Goal: Transaction & Acquisition: Purchase product/service

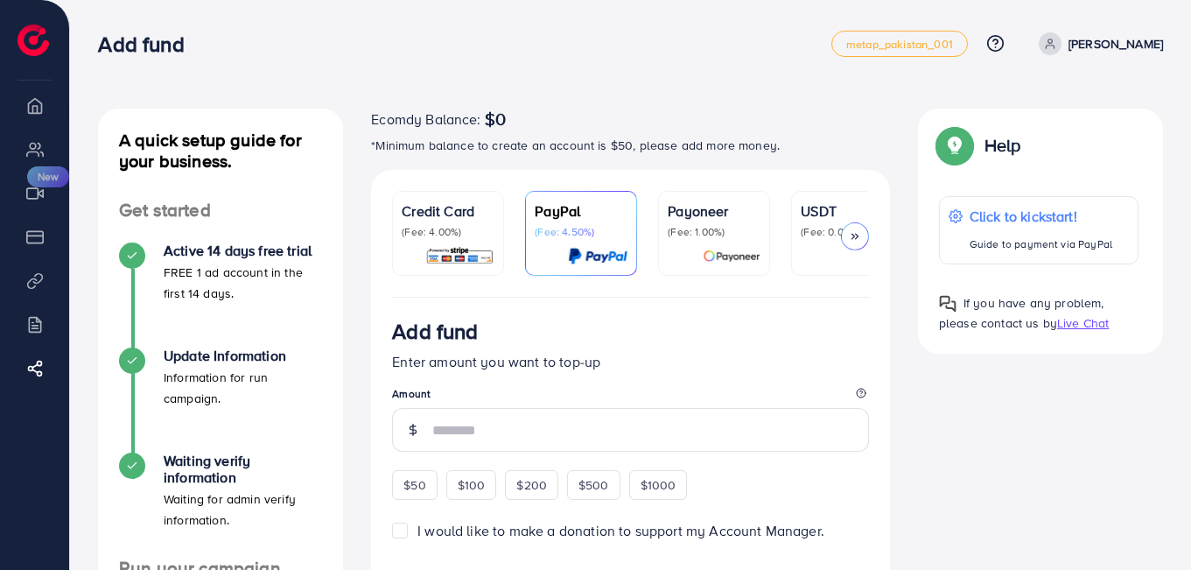
click at [822, 229] on p "(Fee: 0.00%)" at bounding box center [847, 232] width 93 height 14
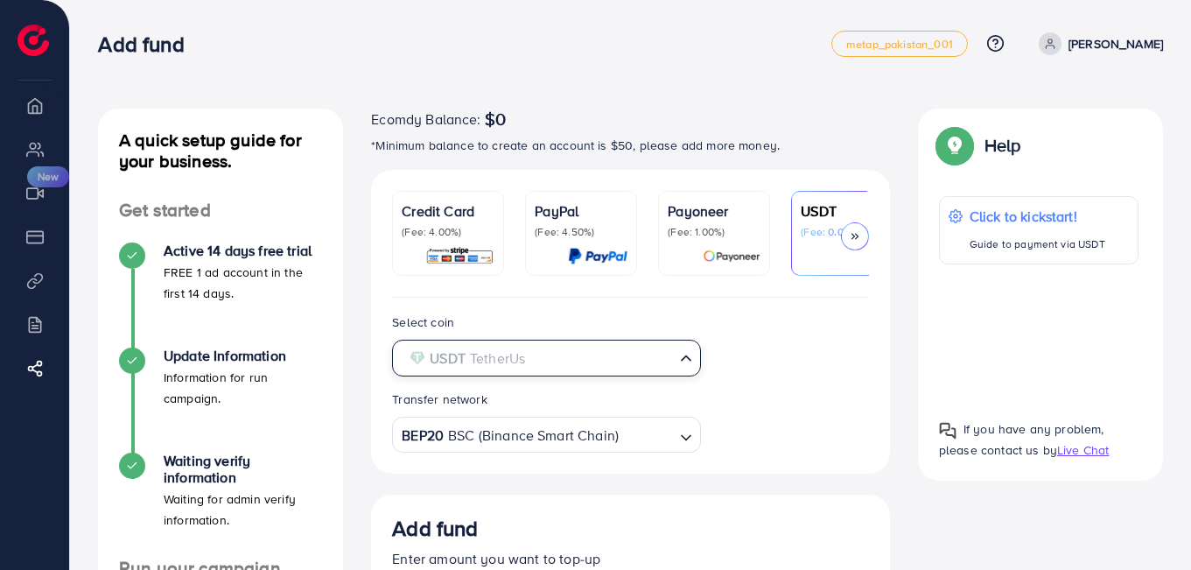
click at [684, 361] on icon "Search for option" at bounding box center [687, 358] width 18 height 18
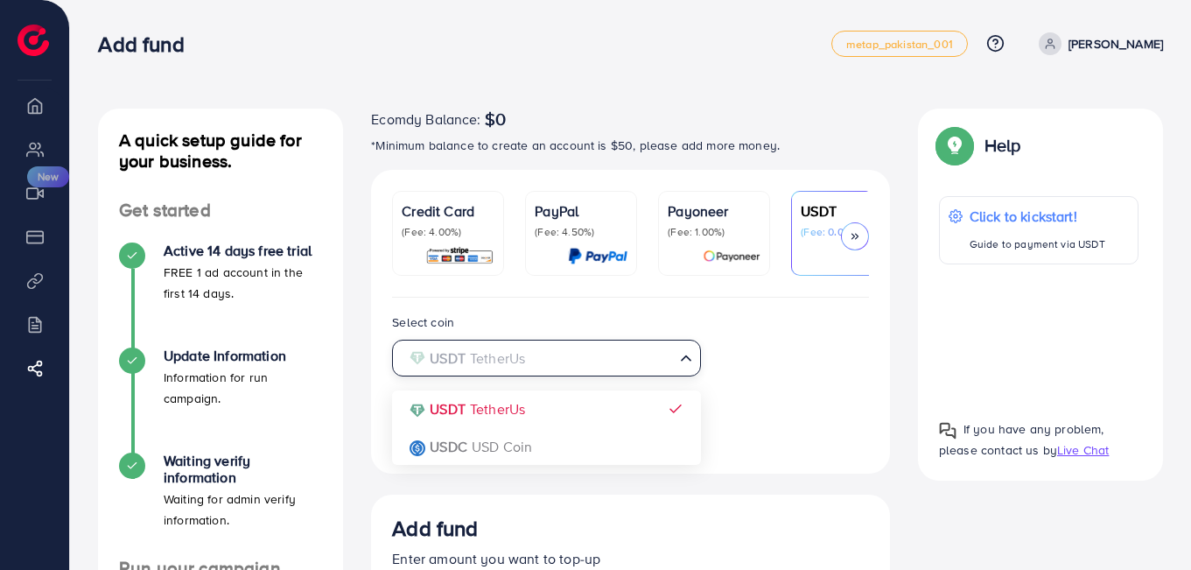
click at [632, 418] on div "Select coin USDT TetherUs Loading... USDT TetherUs USDC USD Coin Transfer netwo…" at bounding box center [630, 382] width 505 height 141
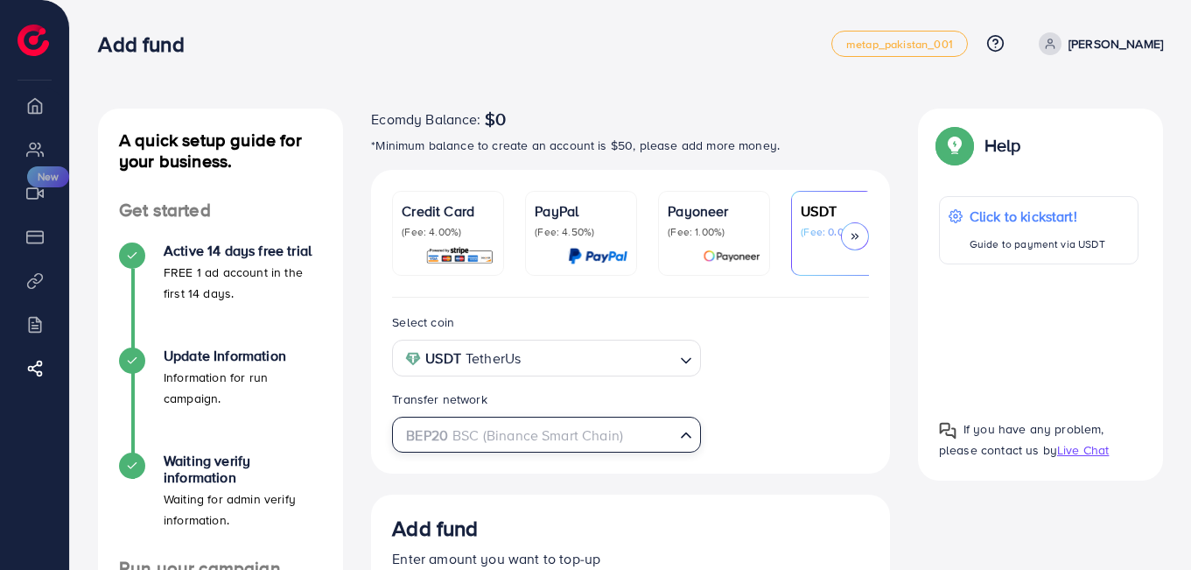
click at [645, 438] on input "Search for option" at bounding box center [536, 435] width 272 height 27
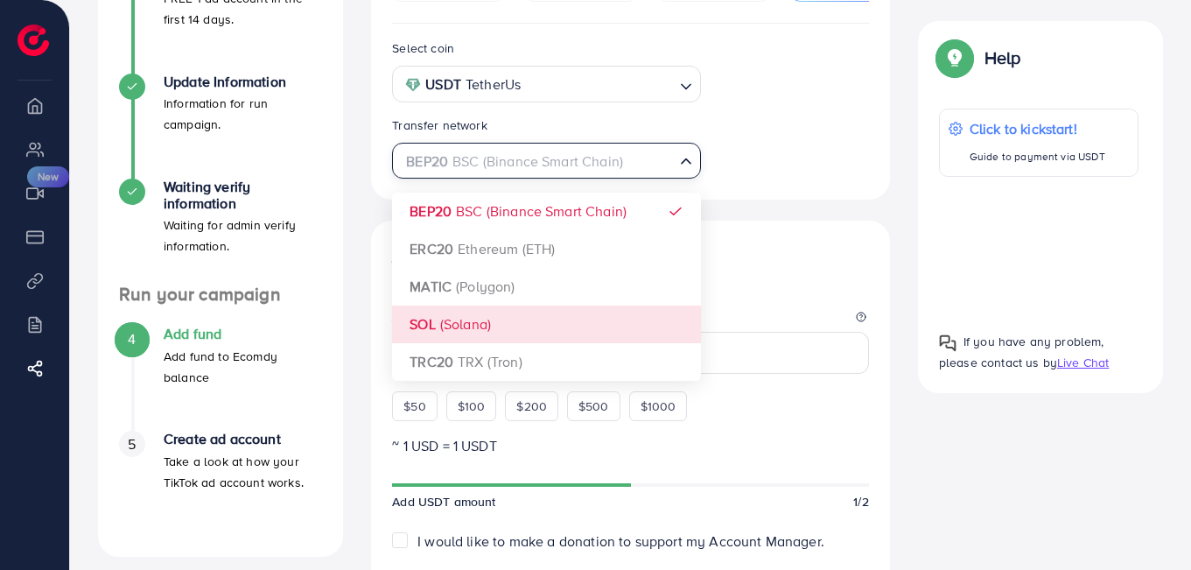
scroll to position [272, 0]
click at [797, 269] on div "Add fund" at bounding box center [630, 259] width 477 height 32
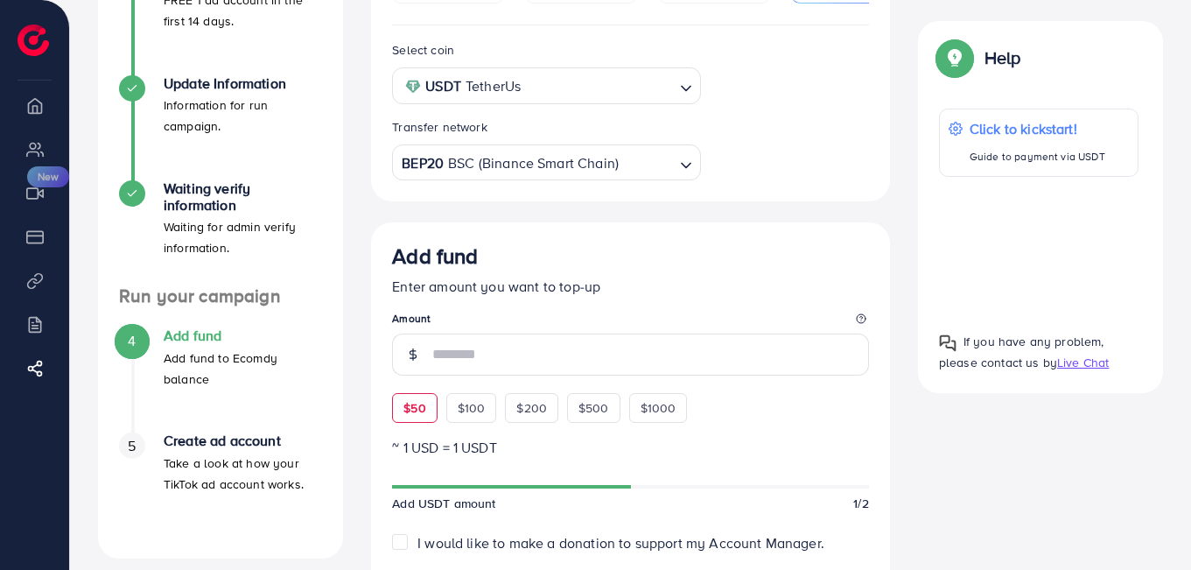
click at [428, 411] on div "$50" at bounding box center [414, 408] width 45 height 30
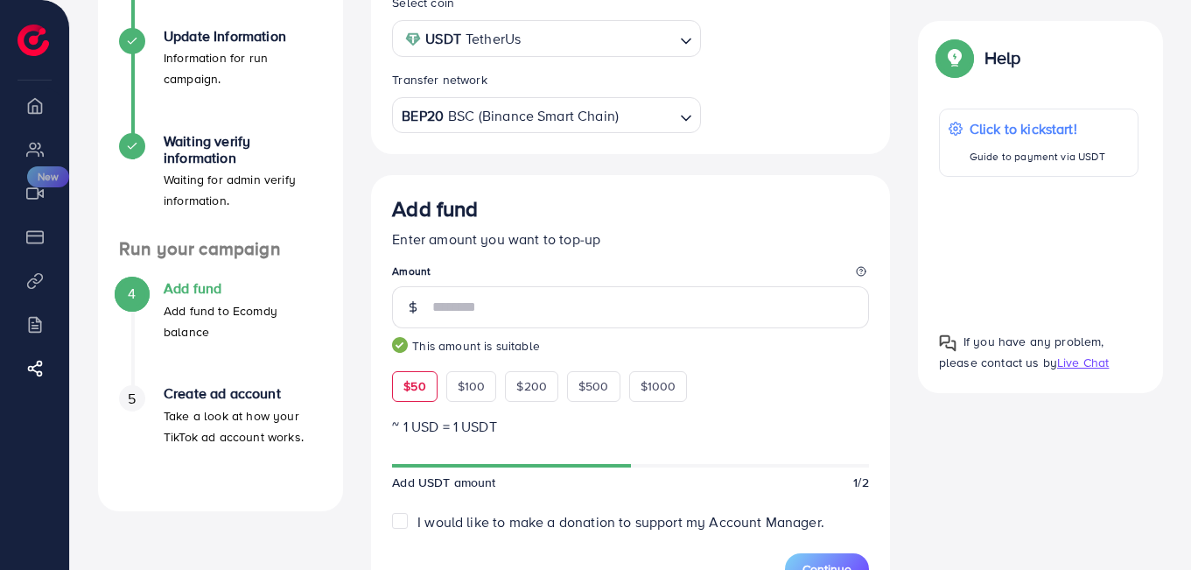
scroll to position [320, 0]
click at [538, 300] on input "**" at bounding box center [650, 306] width 437 height 42
type input "*"
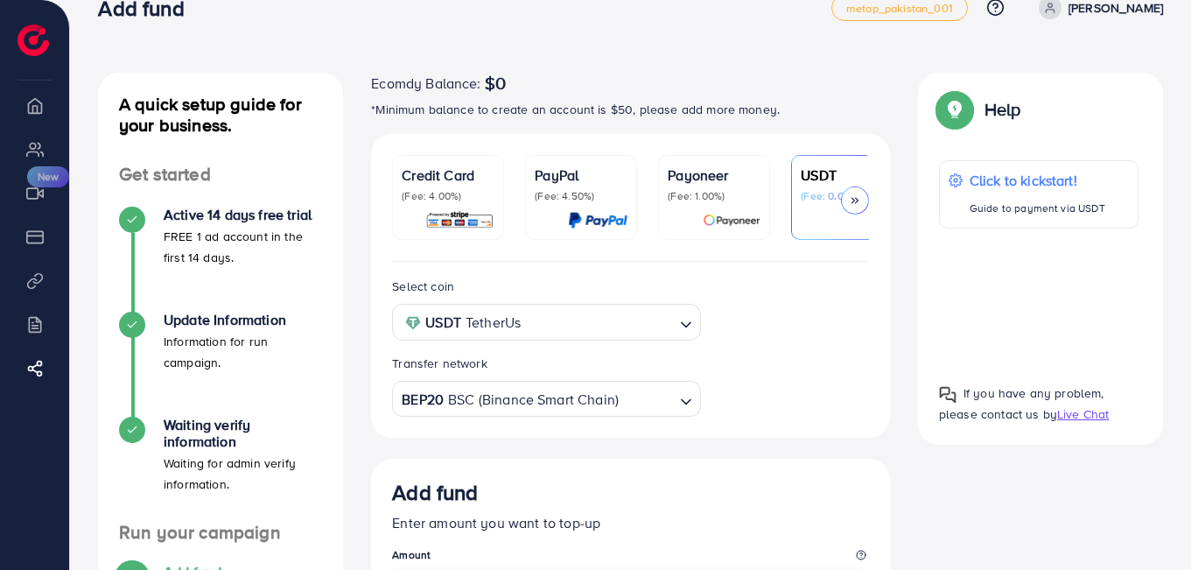
scroll to position [34, 0]
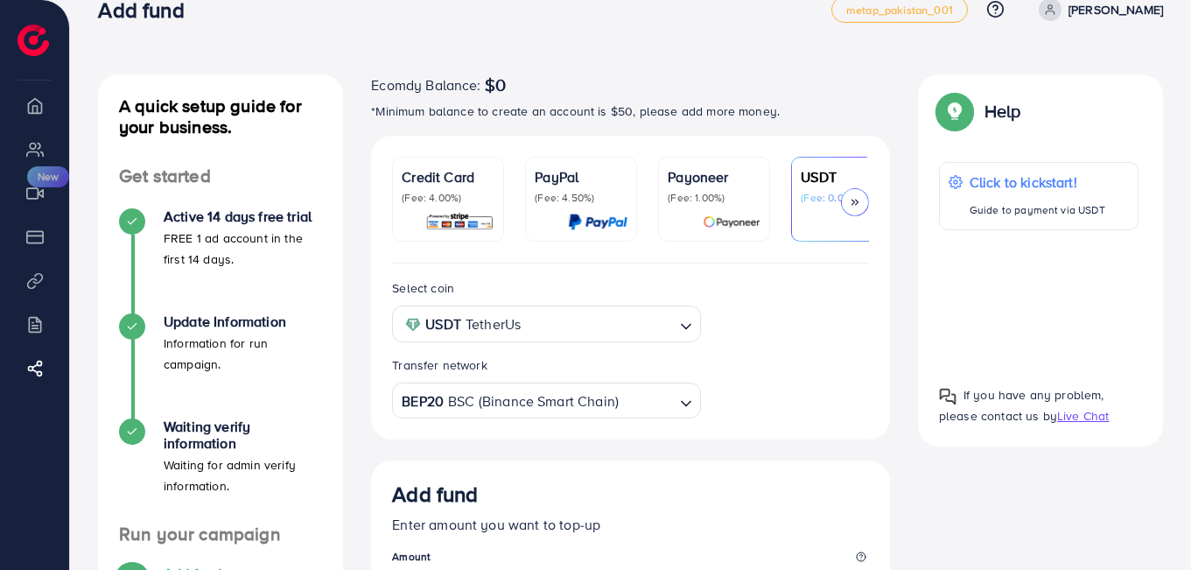
click at [1052, 299] on div at bounding box center [1039, 300] width 200 height 112
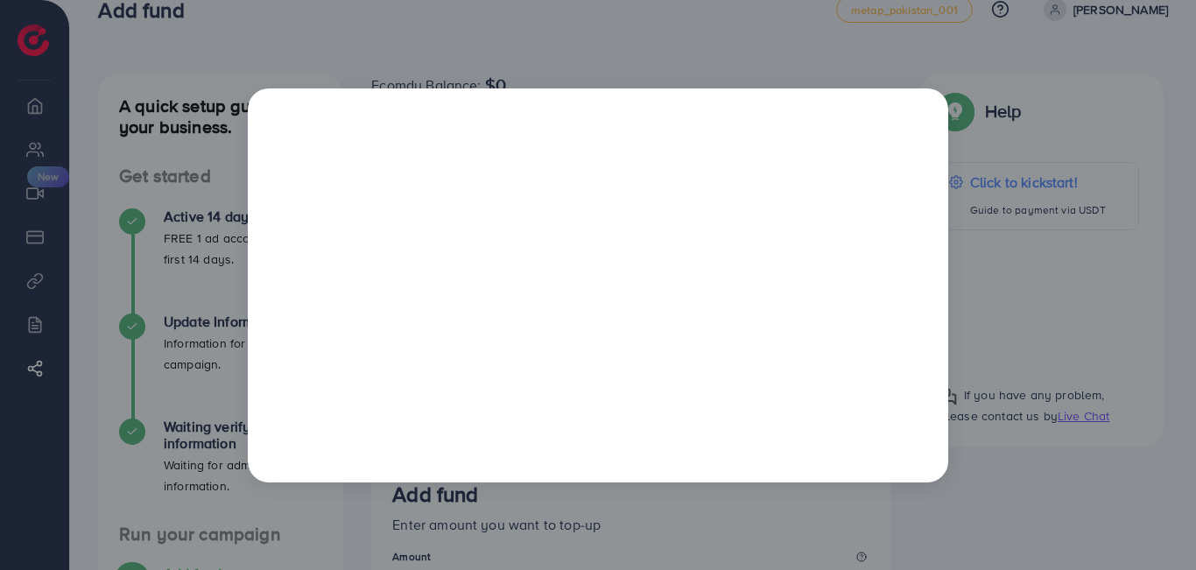
click at [727, 508] on div at bounding box center [598, 285] width 1196 height 570
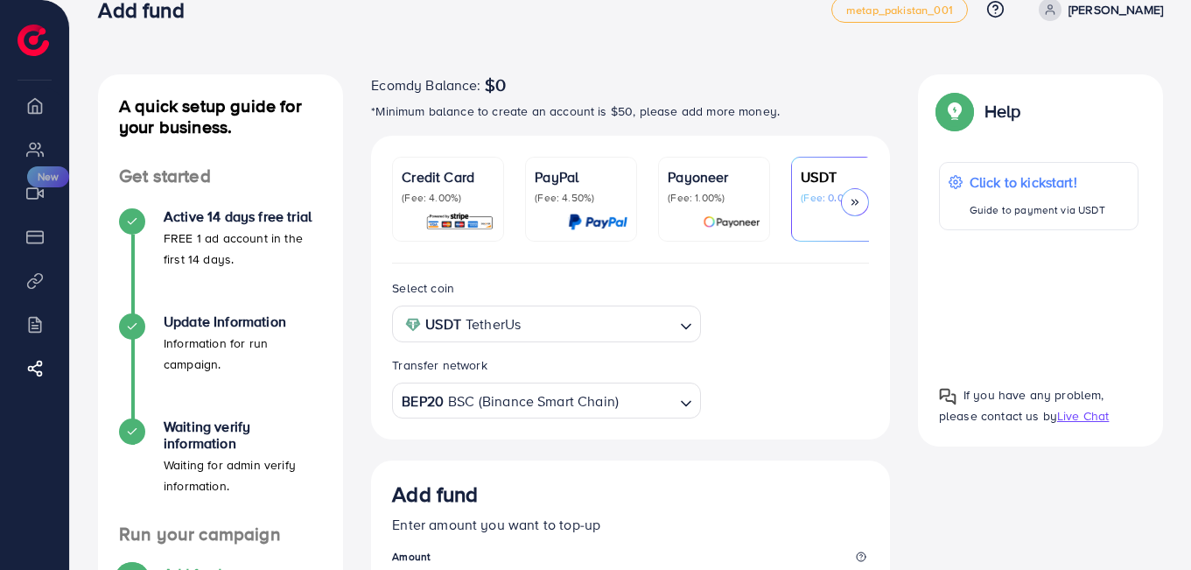
click at [1037, 306] on div at bounding box center [1039, 300] width 200 height 112
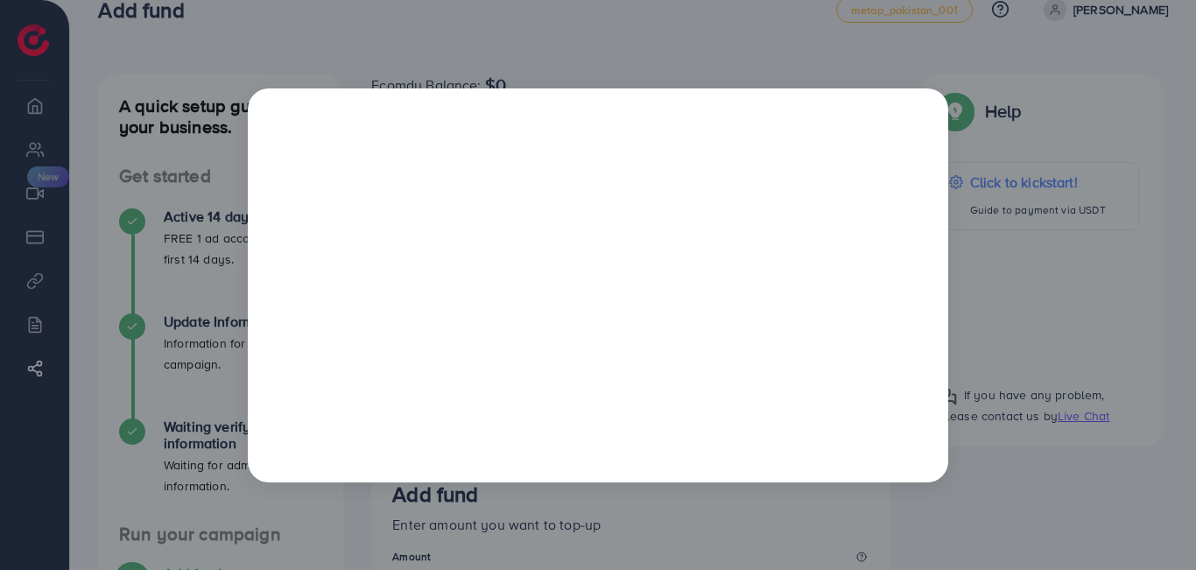
click at [920, 64] on div at bounding box center [598, 285] width 1196 height 570
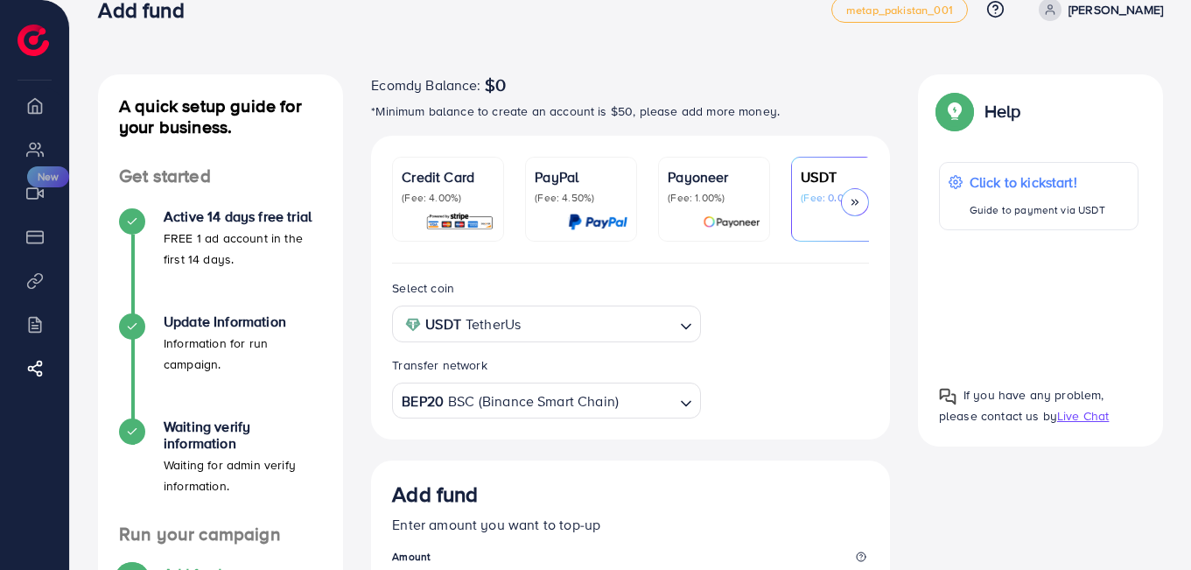
click at [1028, 287] on div at bounding box center [1039, 300] width 200 height 112
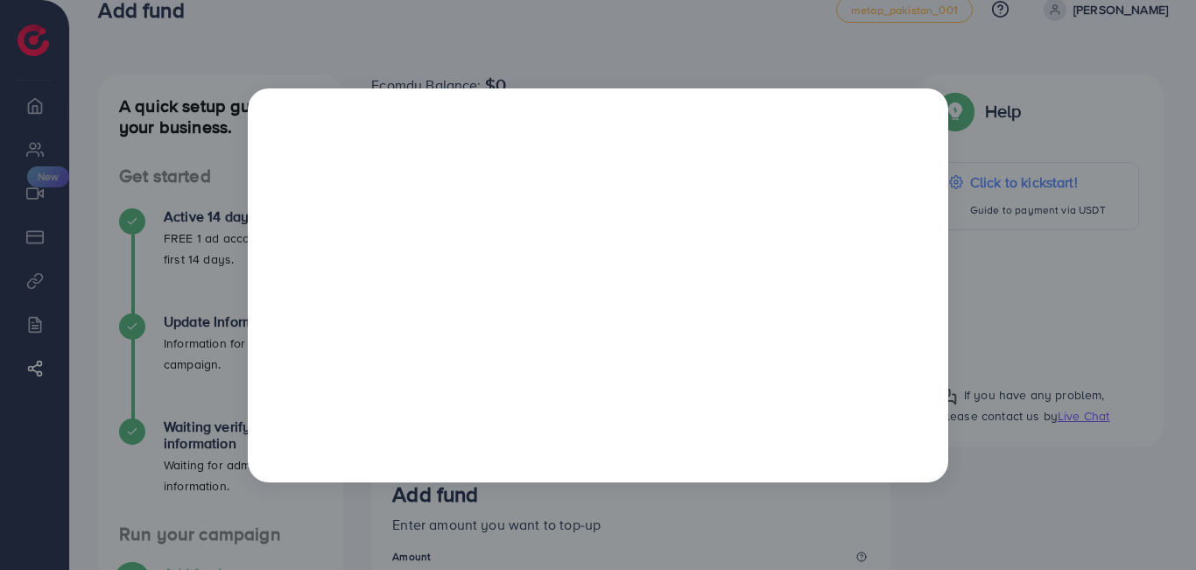
click at [1092, 49] on div at bounding box center [598, 285] width 1196 height 570
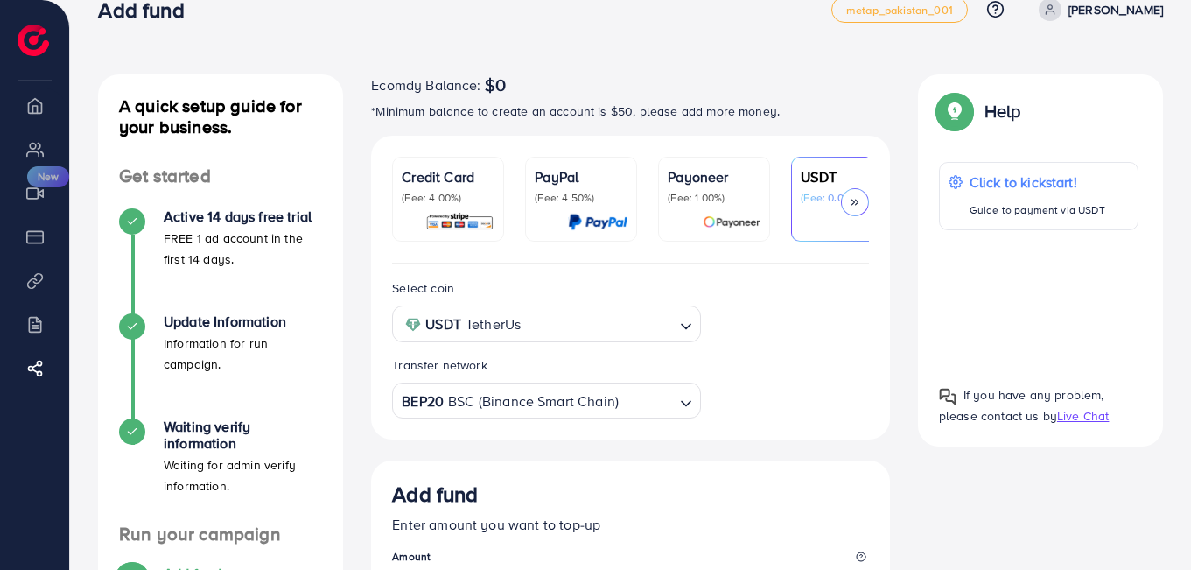
click at [1041, 294] on div at bounding box center [1039, 300] width 200 height 112
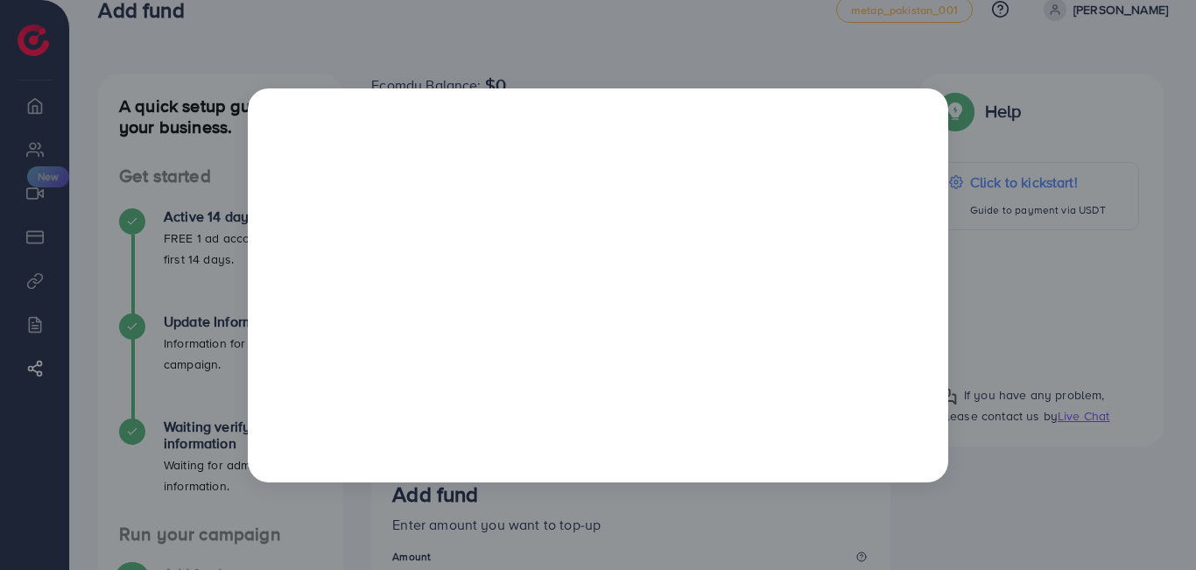
click at [774, 22] on div at bounding box center [598, 285] width 1196 height 570
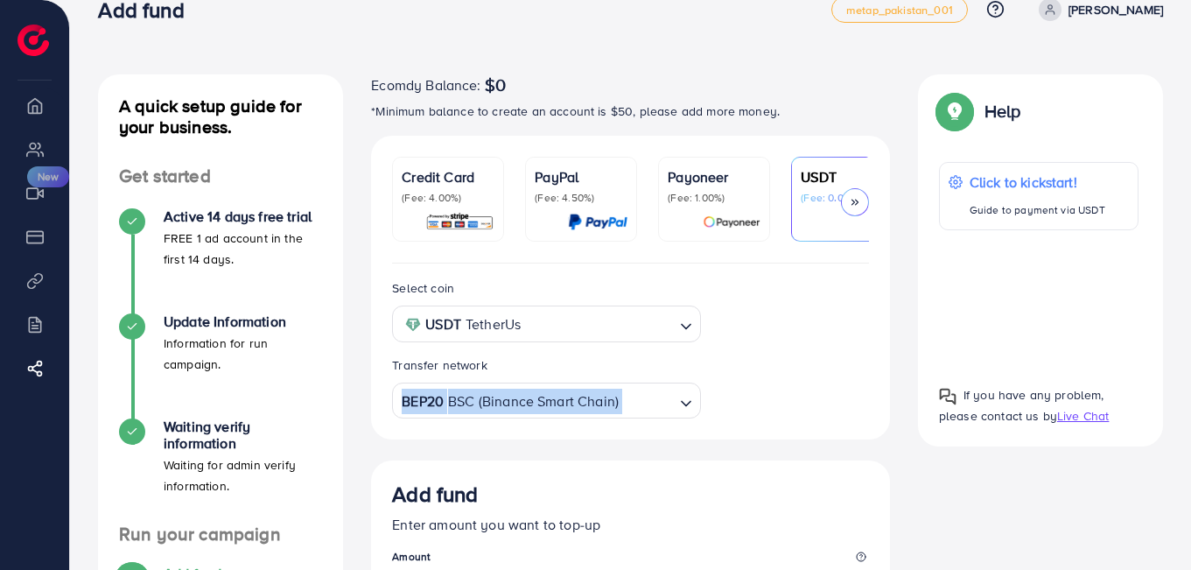
drag, startPoint x: 837, startPoint y: 409, endPoint x: 829, endPoint y: 381, distance: 29.1
click at [829, 381] on div "Select coin USDT TetherUs Loading... Transfer network BEP20 BSC (Binance Smart …" at bounding box center [630, 347] width 505 height 141
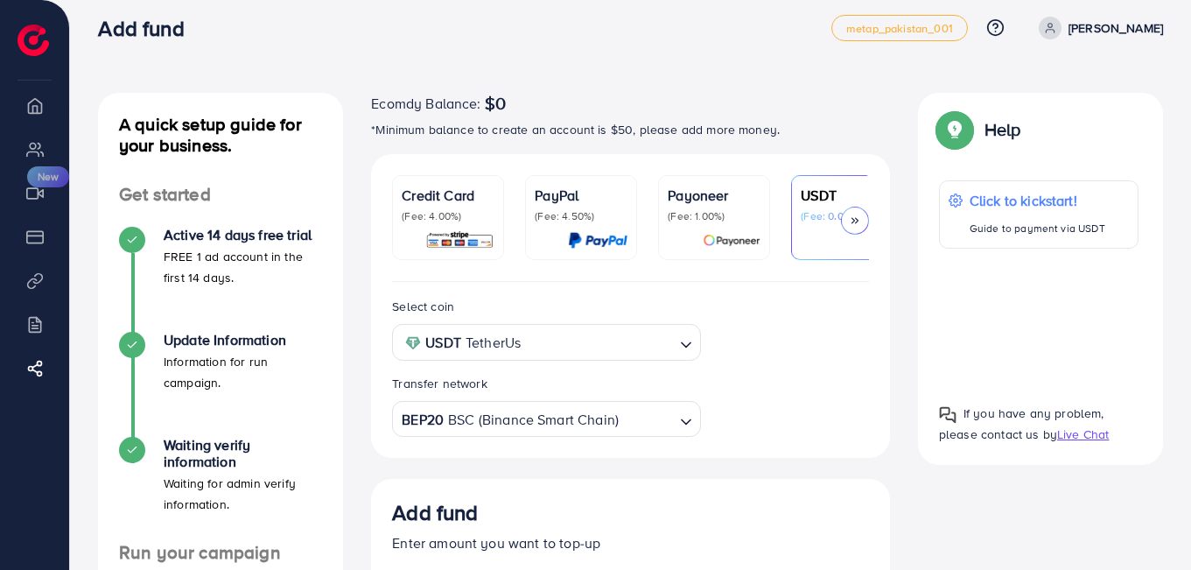
scroll to position [0, 0]
